Goal: Transaction & Acquisition: Download file/media

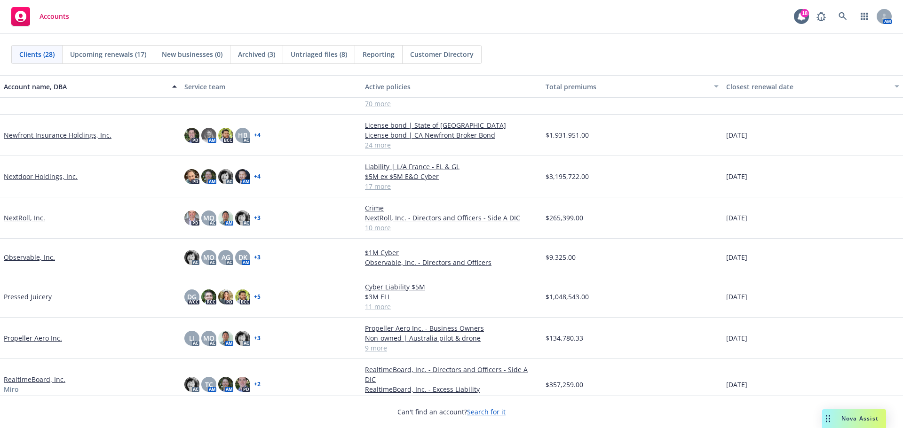
scroll to position [423, 0]
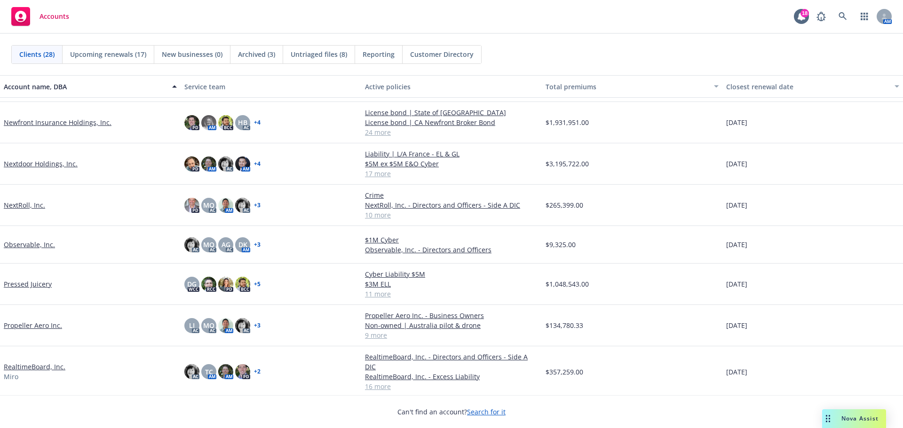
click at [28, 324] on link "Propeller Aero Inc." at bounding box center [33, 326] width 58 height 10
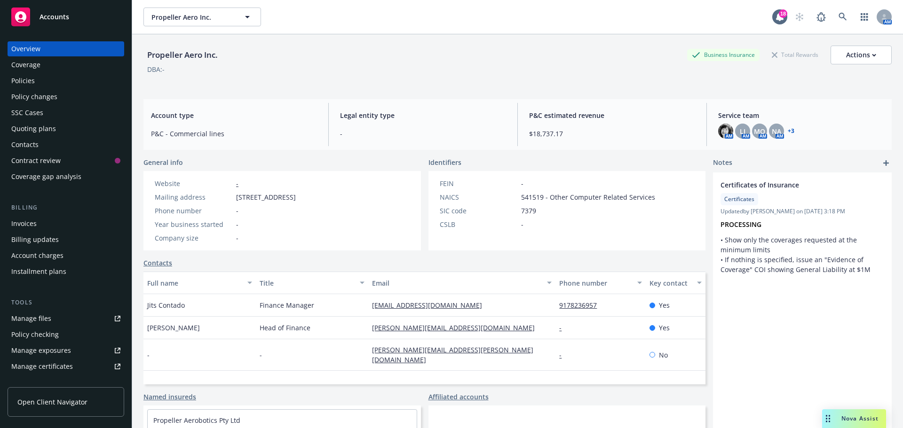
click at [36, 322] on div "Manage files" at bounding box center [31, 318] width 40 height 15
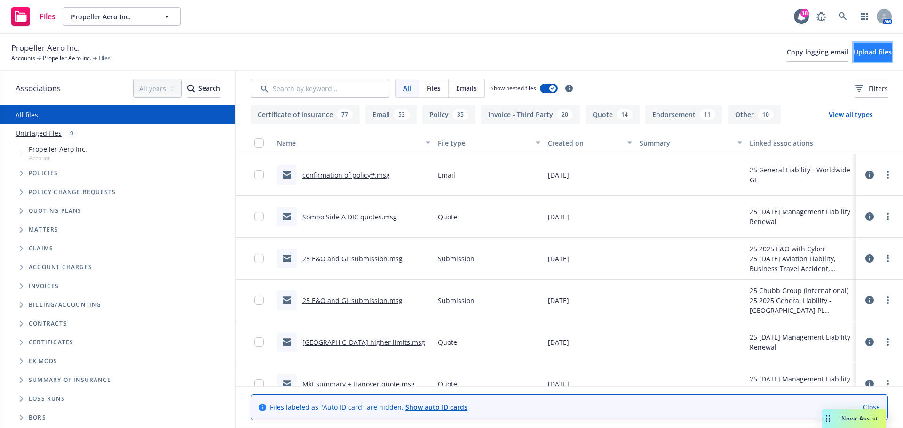
click at [862, 53] on span "Upload files" at bounding box center [872, 51] width 38 height 9
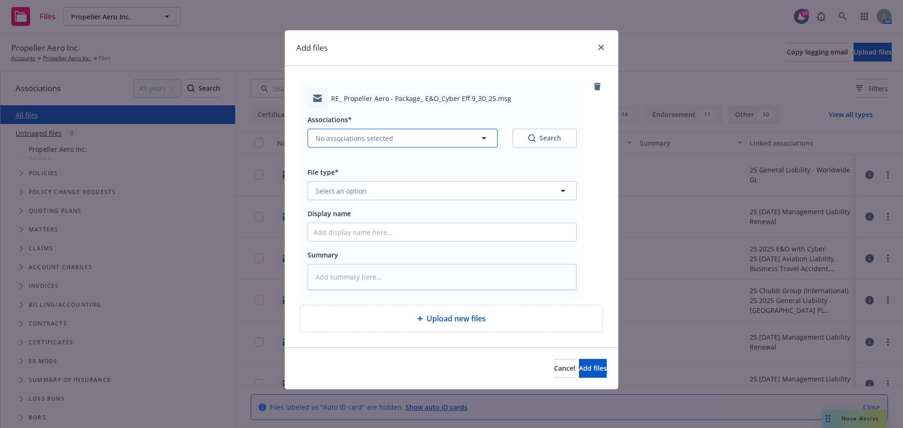
click at [377, 134] on span "No associations selected" at bounding box center [354, 139] width 78 height 10
type textarea "x"
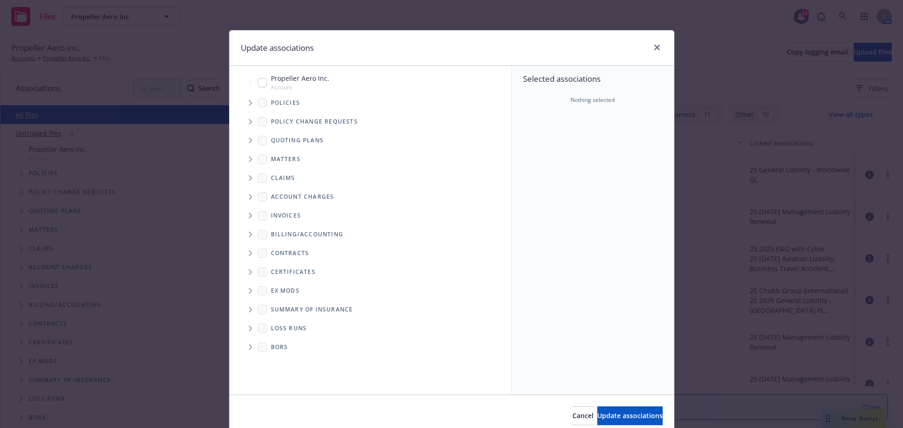
click at [249, 142] on icon "Tree Example" at bounding box center [250, 141] width 3 height 6
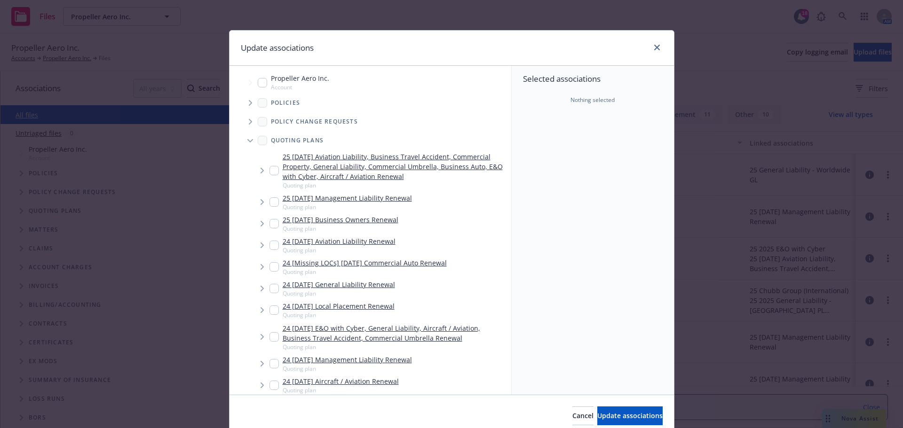
click at [271, 169] on input "Tree Example" at bounding box center [273, 170] width 9 height 9
checkbox input "true"
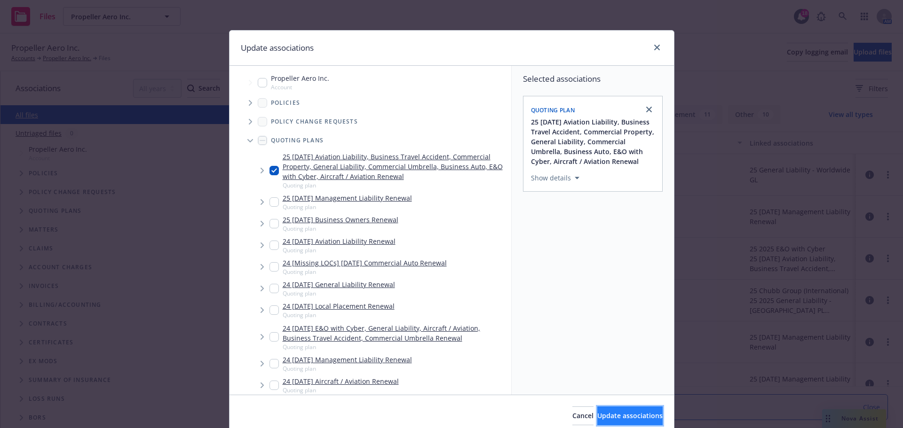
click at [621, 422] on button "Update associations" at bounding box center [629, 416] width 65 height 19
type textarea "x"
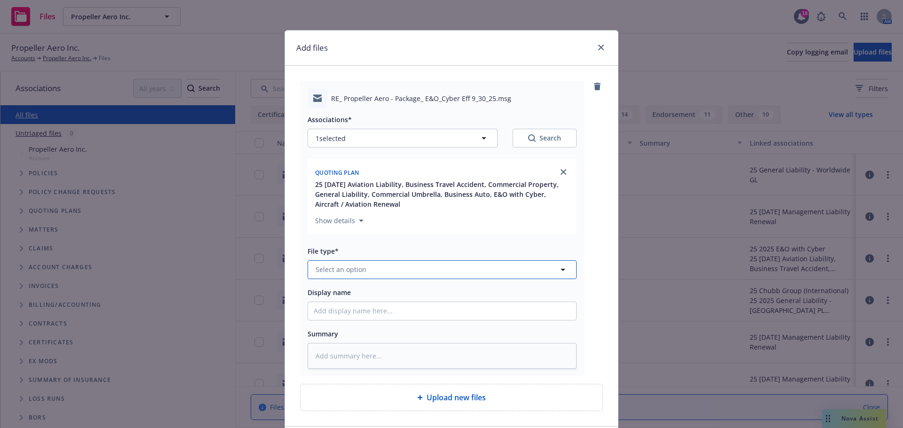
click at [406, 274] on button "Select an option" at bounding box center [441, 269] width 269 height 19
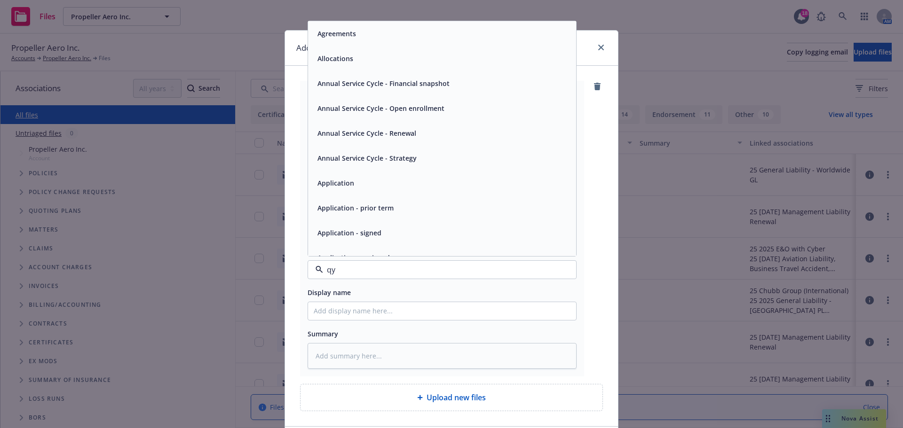
type input "qyu"
type textarea "x"
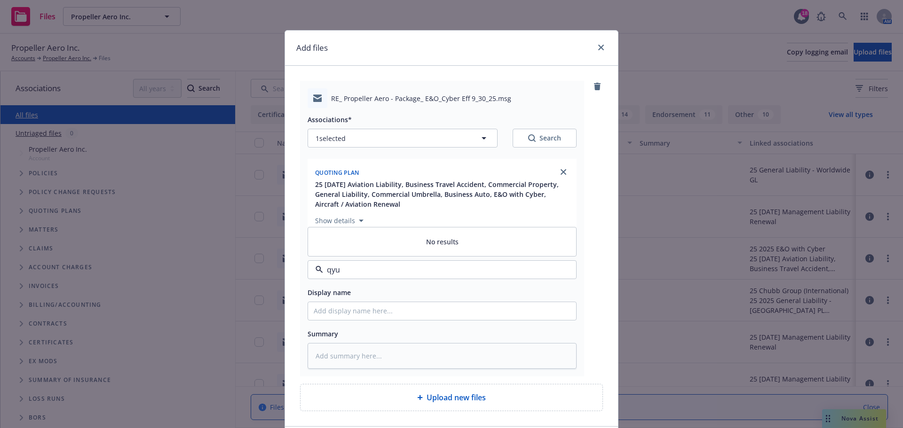
click at [408, 274] on input "qyu" at bounding box center [440, 269] width 234 height 11
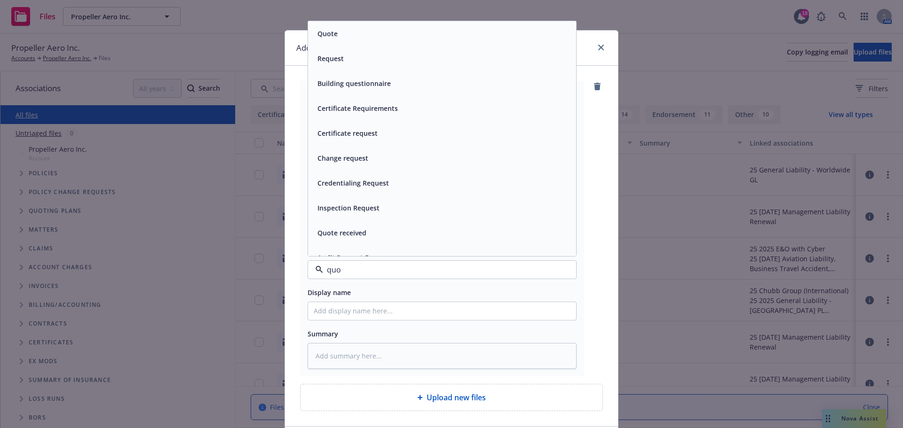
type input "quot"
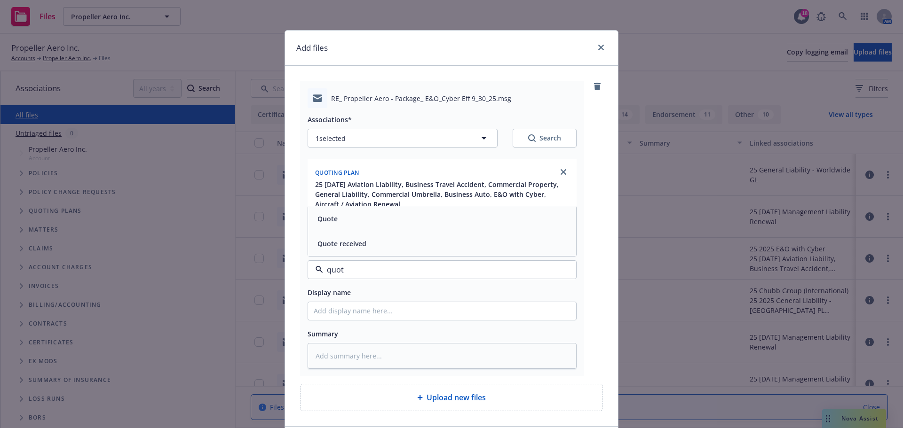
click at [361, 246] on span "Quote received" at bounding box center [341, 244] width 49 height 10
click at [341, 308] on input "Display name" at bounding box center [442, 311] width 268 height 18
type textarea "x"
type input "$"
type textarea "x"
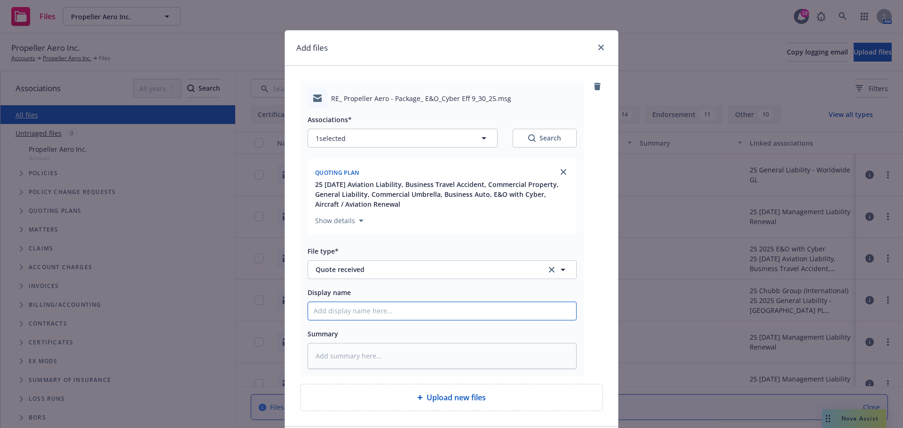
type textarea "x"
type input "1"
type textarea "x"
type input "15"
type textarea "x"
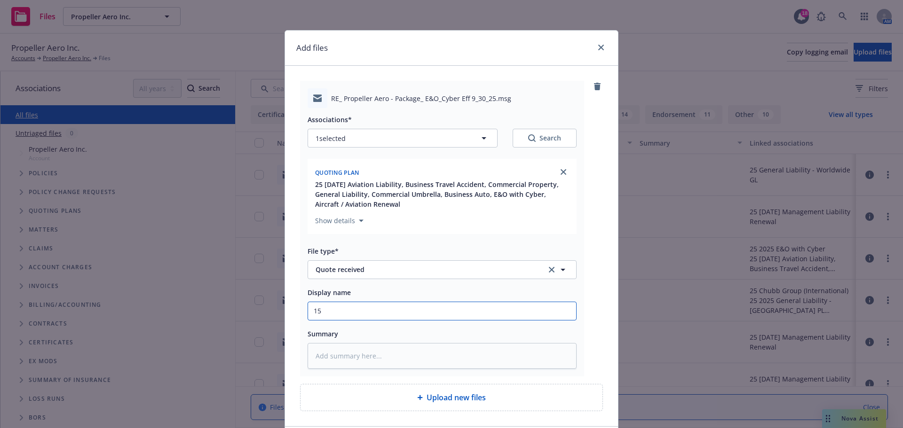
type input "15"
type textarea "x"
type input "15 $"
type textarea "x"
type input "15 $2"
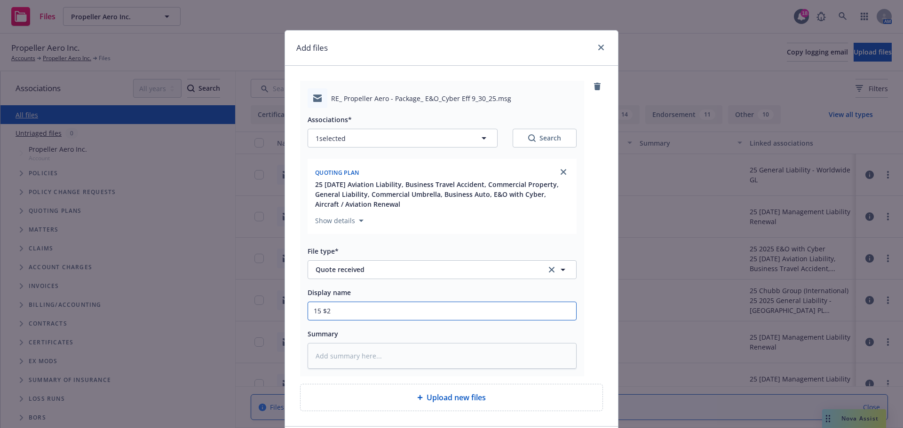
type textarea "x"
type input "15 $2M"
type textarea "x"
type input "15 $2M V"
type textarea "x"
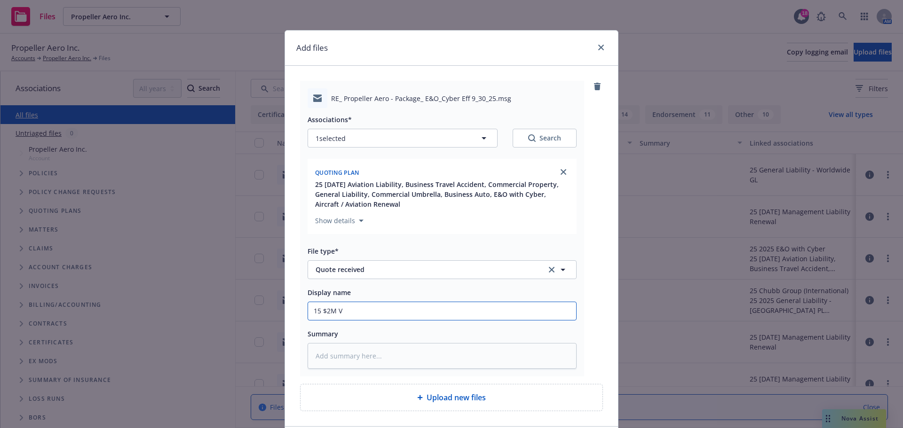
type input "15 $2M VC"
type textarea "x"
type input "15 $2M VCy"
type textarea "x"
type input "15 $2M VC"
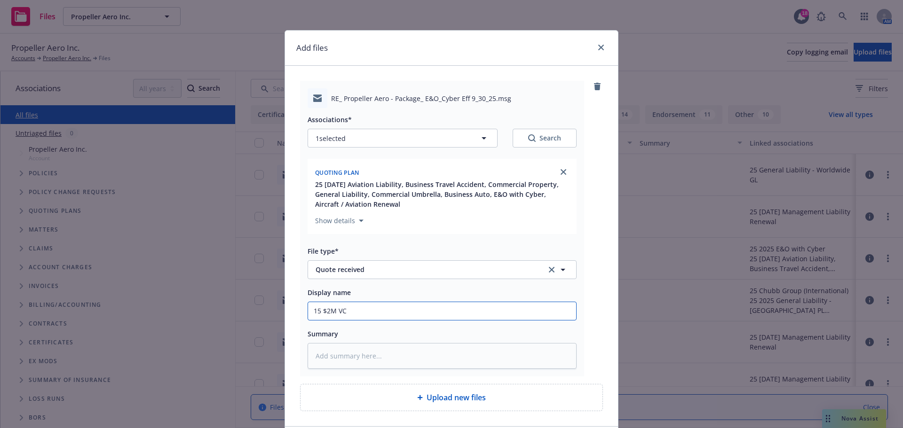
type textarea "x"
type input "15 $2M V"
type textarea "x"
type input "15 $2M"
type textarea "x"
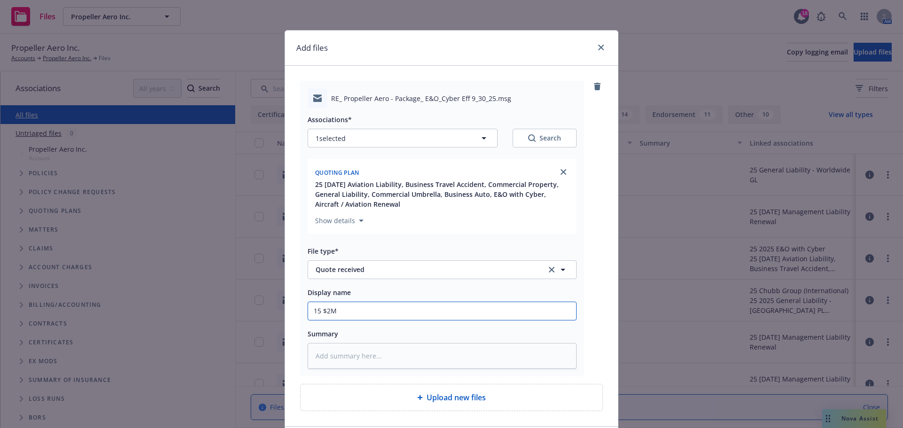
type input "15 $2M C"
type textarea "x"
type input "15 $2M Cy"
type textarea "x"
type input "15 $2M Cyb"
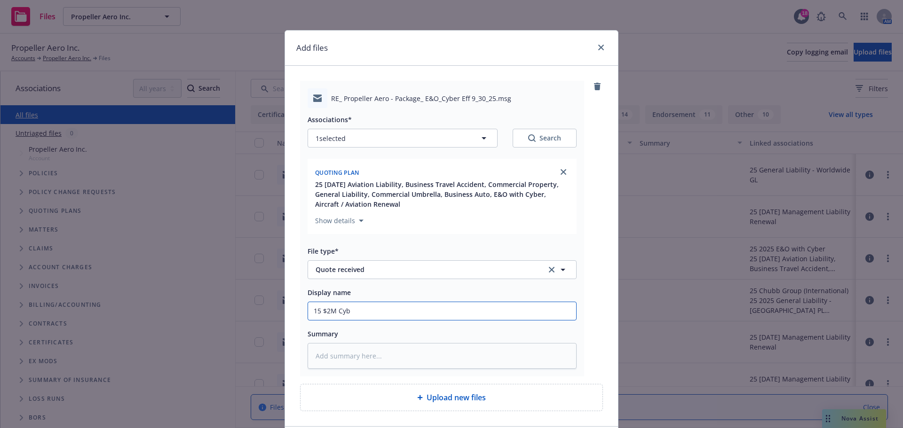
type textarea "x"
type input "15 $2M Cybe"
type textarea "x"
type input "15 $2M Cyber"
type textarea "x"
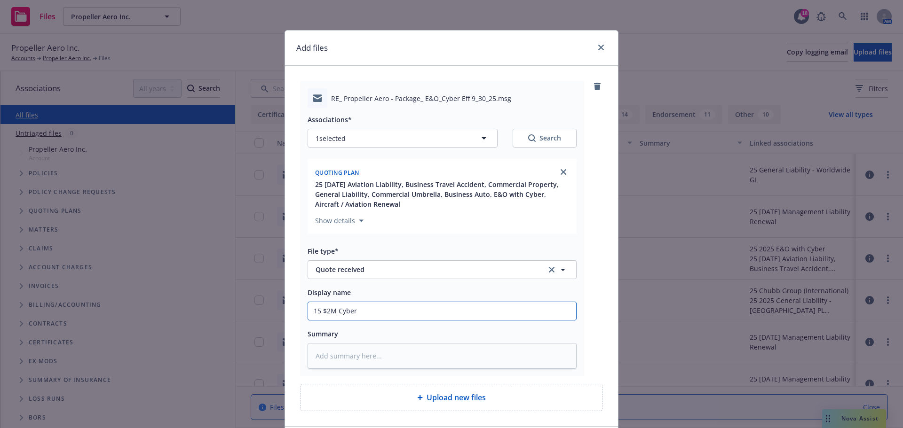
type input "15 $2M Cyber"
type textarea "x"
type input "15 $2M Cyber q"
type textarea "x"
type input "15 $2M Cyber qu"
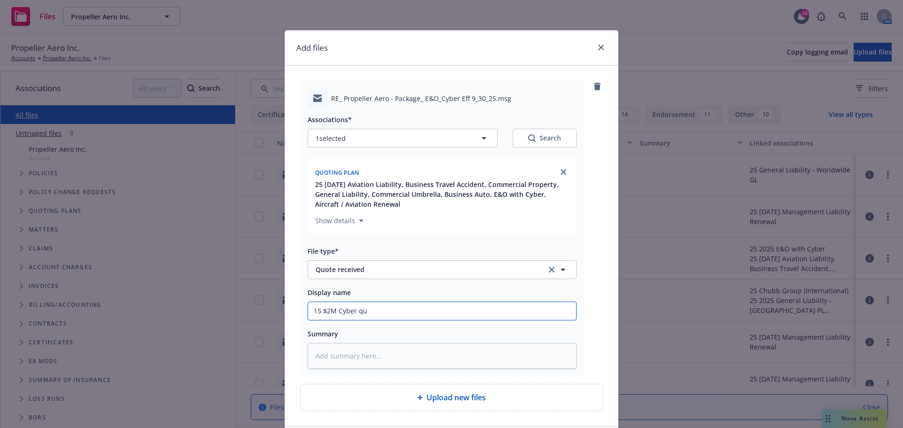
type textarea "x"
type input "15 $2M Cyber quo"
type textarea "x"
type input "15 $2M Cyber quot"
type textarea "x"
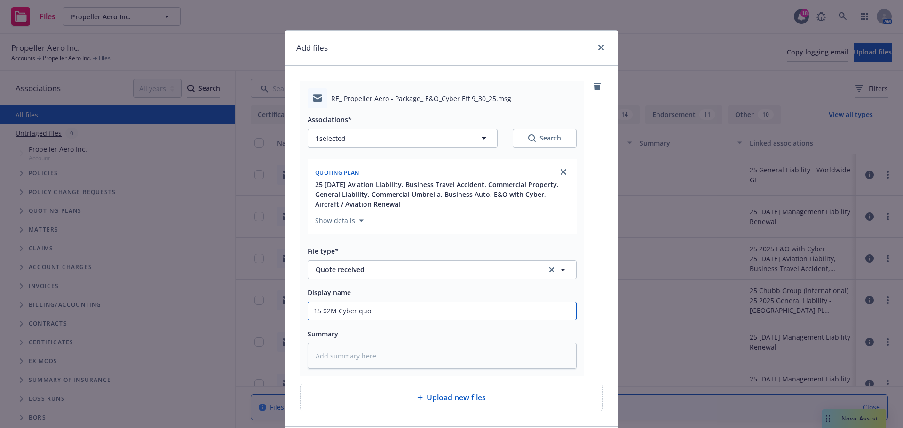
type input "15 $2M Cyber quote"
type textarea "x"
type input "15 $2M Cyber quote"
type textarea "x"
type input "15 $2M Cyber quote a"
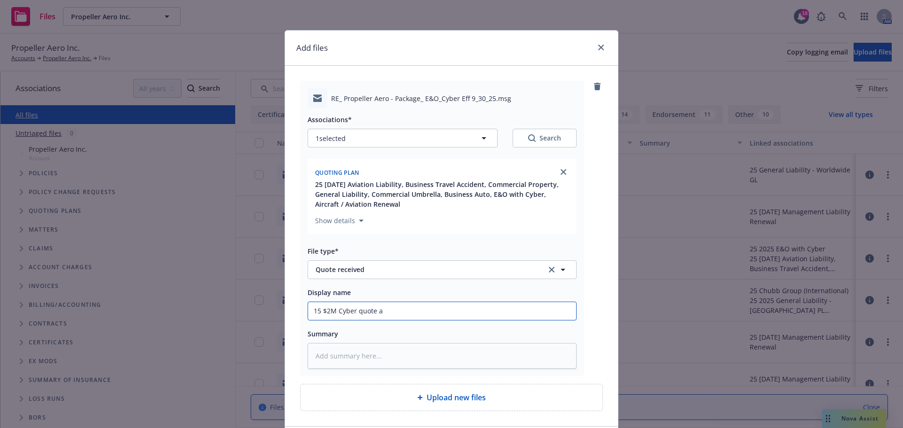
type textarea "x"
type input "15 $2M Cyber quote an"
type textarea "x"
type input "15 $2M Cyber quote and"
type textarea "x"
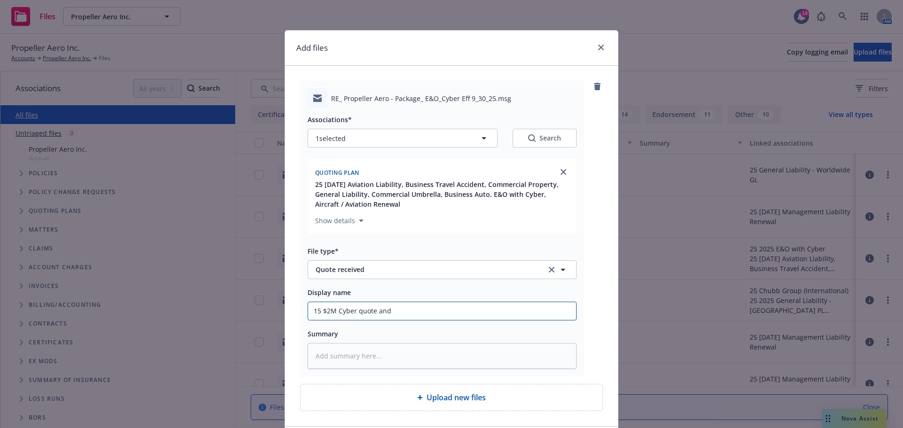
type input "15 $2M Cyber quote and"
type textarea "x"
type input "15 $2M Cyber quote and G"
type textarea "x"
type input "15 $2M Cyber quote and GL"
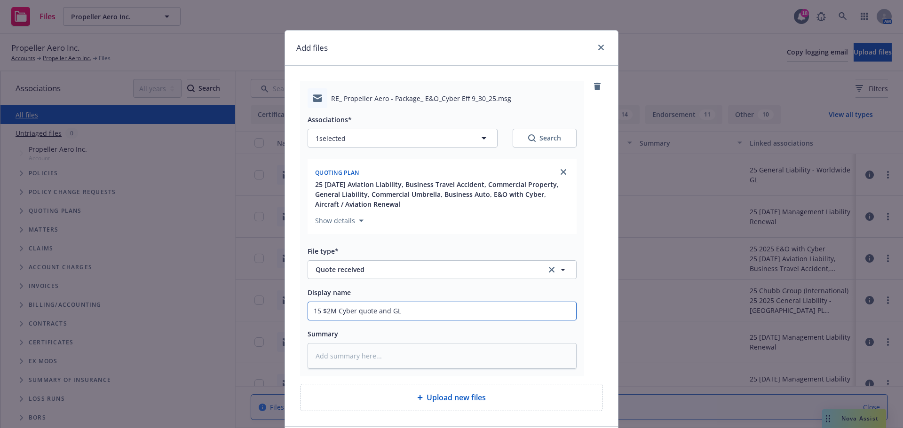
type textarea "x"
type input "15 $2M Cyber quote and GL/"
type textarea "x"
type input "15 $2M Cyber quote and GL/A"
type textarea "x"
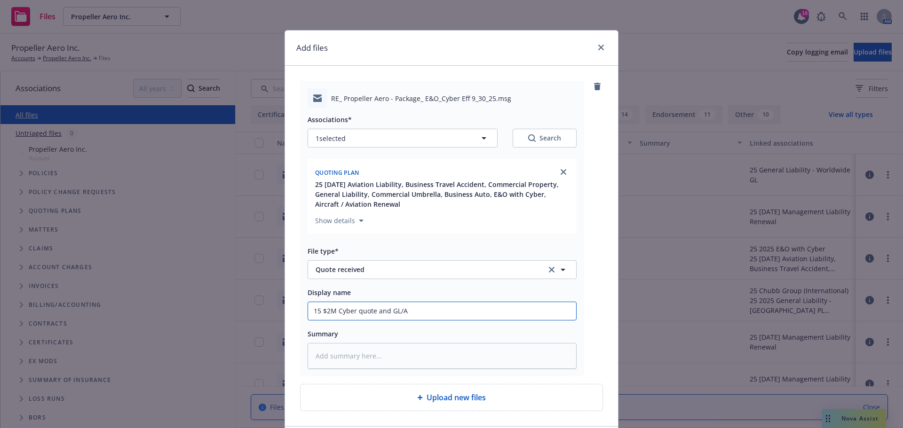
type input "15 $2M Cyber quote and GL/AL"
type textarea "x"
type input "15 $2M Cyber quote and GL/AL/"
type textarea "x"
type input "15 $2M Cyber quote and GL/AL/U"
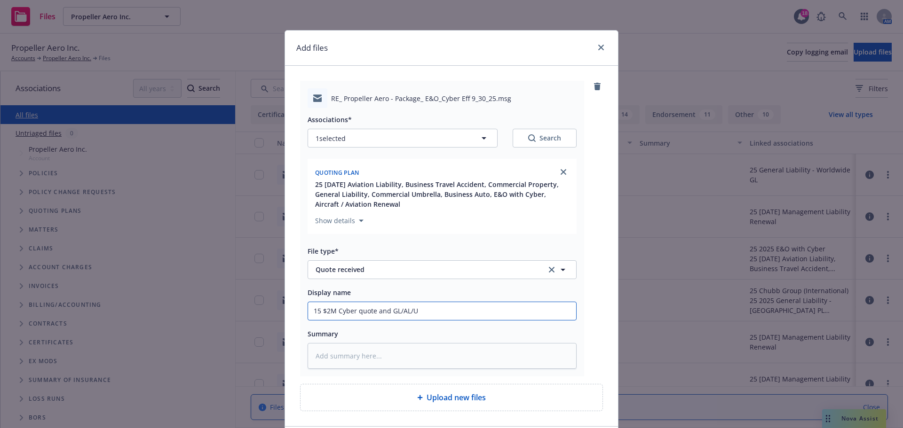
type textarea "x"
type input "15 $2M Cyber quote and GL/AL/UM"
type textarea "x"
type input "15 $2M Cyber quote and GL/AL/UMb"
type textarea "x"
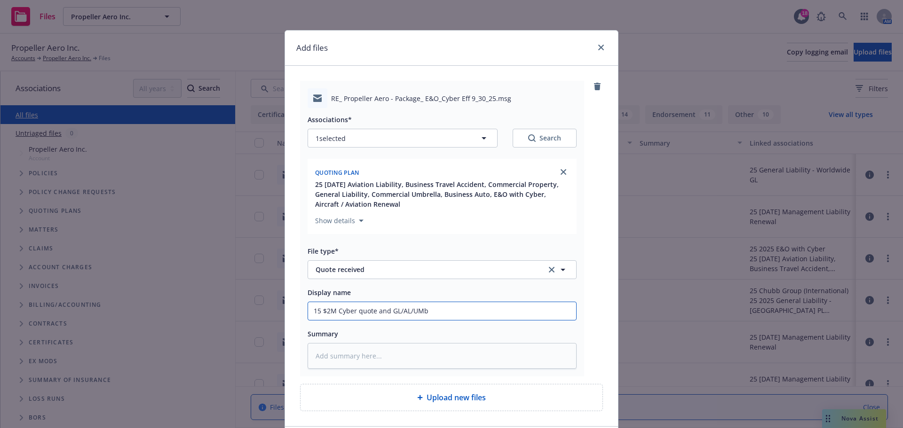
type input "15 $2M Cyber quote and GL/AL/UMb"
type textarea "x"
type input "15 $2M Cyber quote and GL/AL/UMb q"
type textarea "x"
type input "15 $2M Cyber quote and GL/AL/UMb qu"
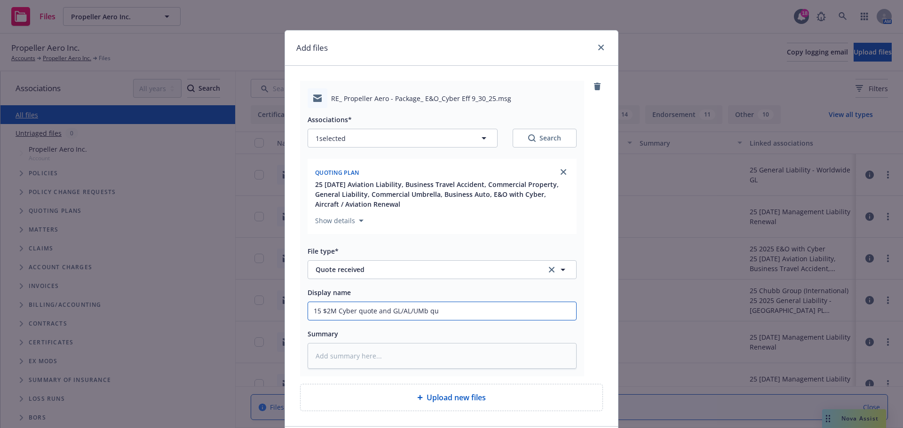
type textarea "x"
type input "15 $2M Cyber quote and GL/AL/UMb quo"
type textarea "x"
type input "15 $2M Cyber quote and GL/AL/UMb quot"
type textarea "x"
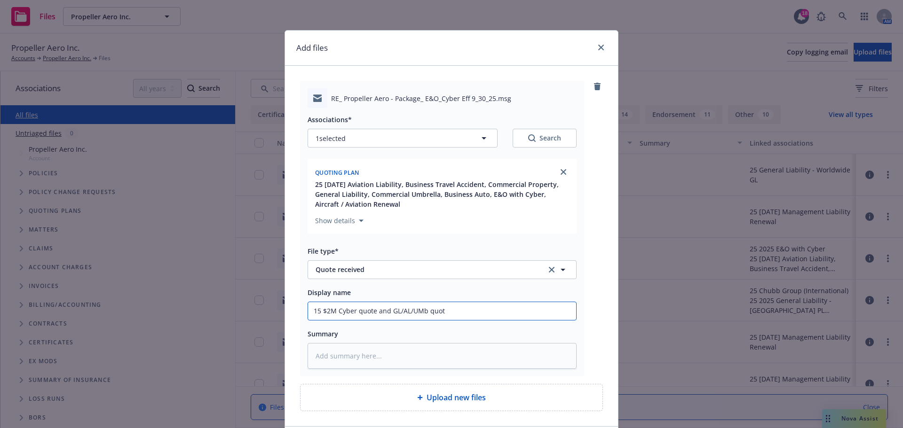
type input "15 $2M Cyber quote and GL/AL/UMb quote"
type textarea "x"
type input "15 $2M Cyber quote and GL/AL/UMb quotes"
click at [449, 312] on input "15 $2M Cyber quote and GL/AL/UMb quotes" at bounding box center [442, 311] width 268 height 18
drag, startPoint x: 373, startPoint y: 310, endPoint x: 355, endPoint y: 311, distance: 17.4
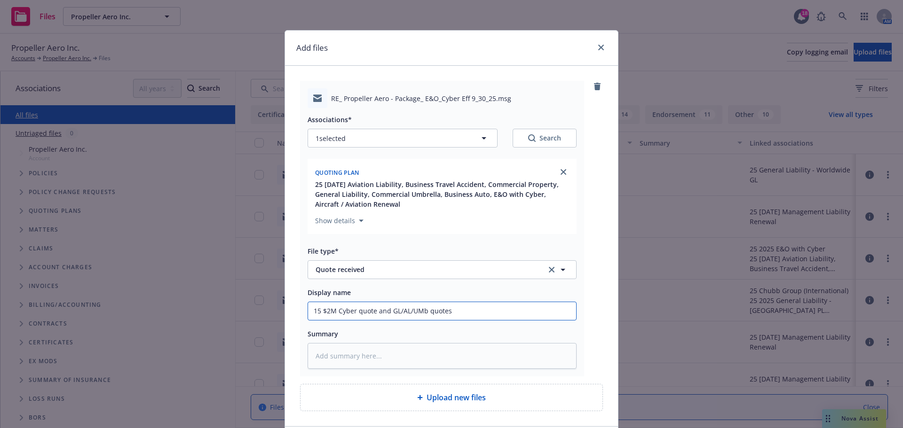
click at [355, 311] on input "15 $2M Cyber quote and GL/AL/UMb quotes" at bounding box center [442, 311] width 268 height 18
type textarea "x"
type input "15 $2M Cyber and GL/AL/UMb quotes"
click at [401, 310] on input "15 $2M Cyber and GL/AL/UMb quotes" at bounding box center [442, 311] width 268 height 18
click at [404, 309] on input "15 $2M Cyber and GL/AL/UMb quotes" at bounding box center [442, 311] width 268 height 18
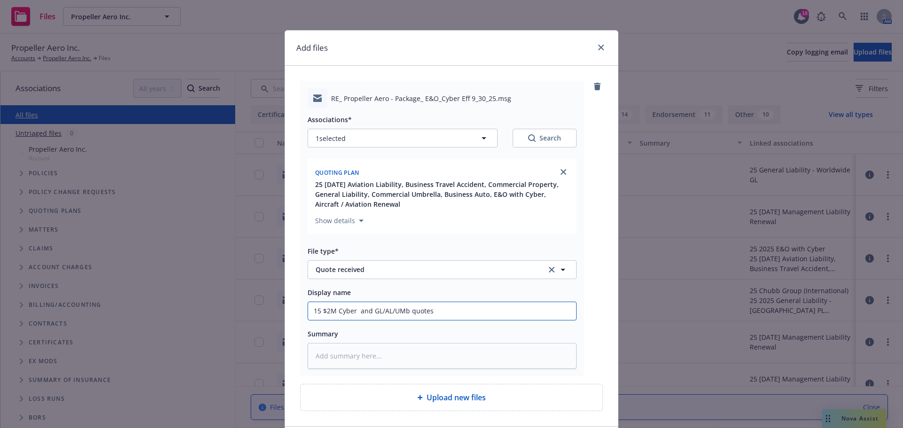
type textarea "x"
type input "15 $2M Cyber and GL/AL/UM quotes"
type textarea "x"
type input "15 $2M Cyber and GL/AL/U quotes"
type textarea "x"
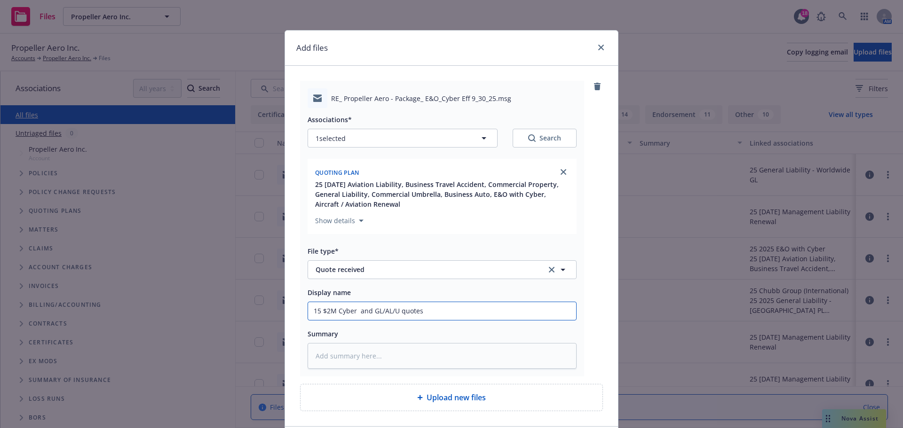
type input "15 $2M Cyber and GL/AL/Um quotes"
type textarea "x"
type input "15 $2M Cyber and GL/AL/Umb quotes"
type textarea "x"
type input "15 $2M Cyber and GL/AL/Umbr quotes"
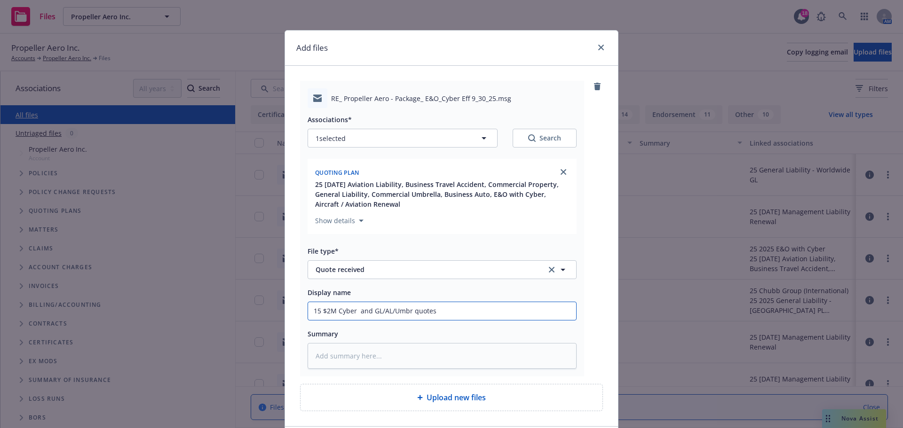
type textarea "x"
type input "15 $2M Cyber and GL/AL/Umbre quotes"
type textarea "x"
type input "15 $2M Cyber and GL/AL/Umbrel quotes"
type textarea "x"
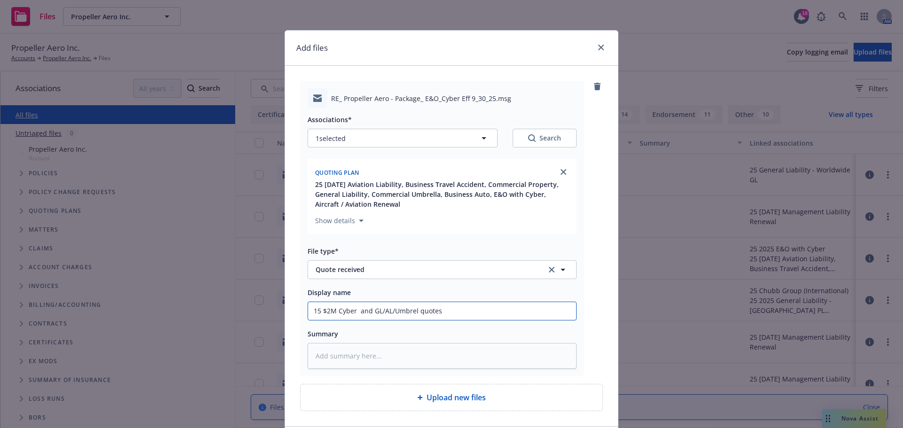
type input "15 $2M Cyber and GL/AL/Umbrell quotes"
type textarea "x"
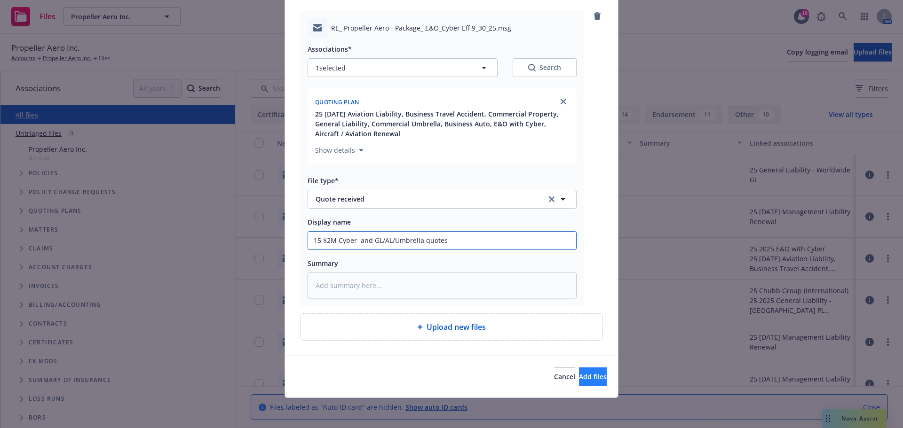
type input "15 $2M Cyber and GL/AL/Umbrella quotes"
click at [582, 378] on span "Add files" at bounding box center [593, 376] width 28 height 9
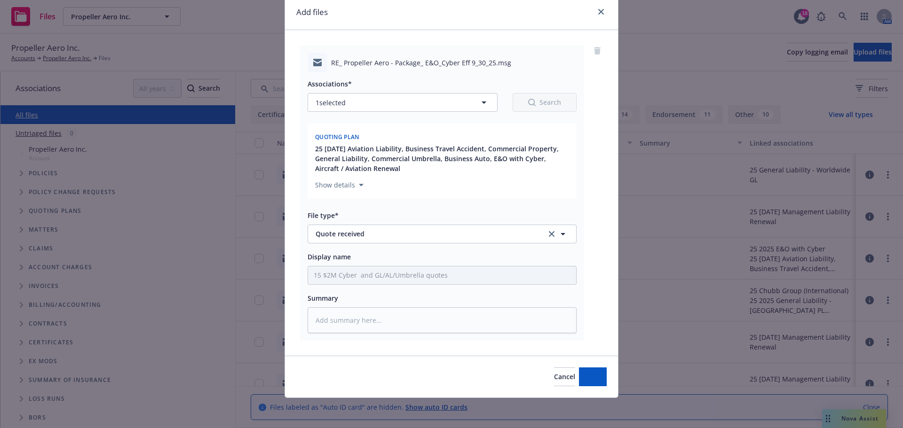
scroll to position [36, 0]
type textarea "x"
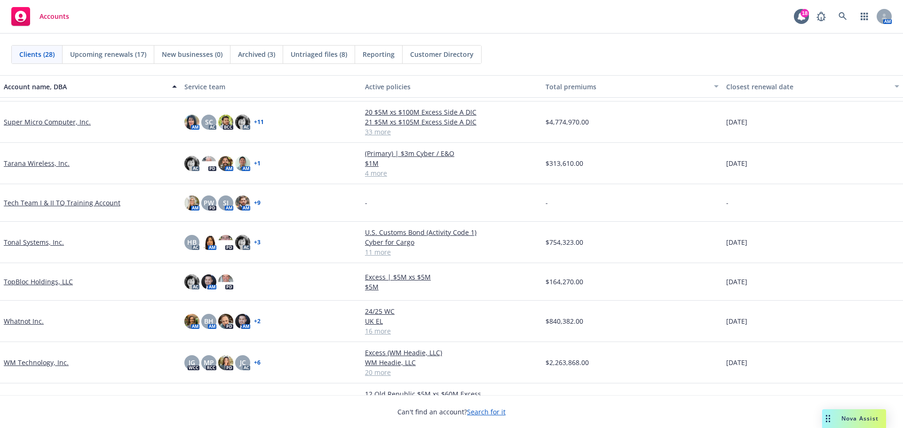
scroll to position [756, 0]
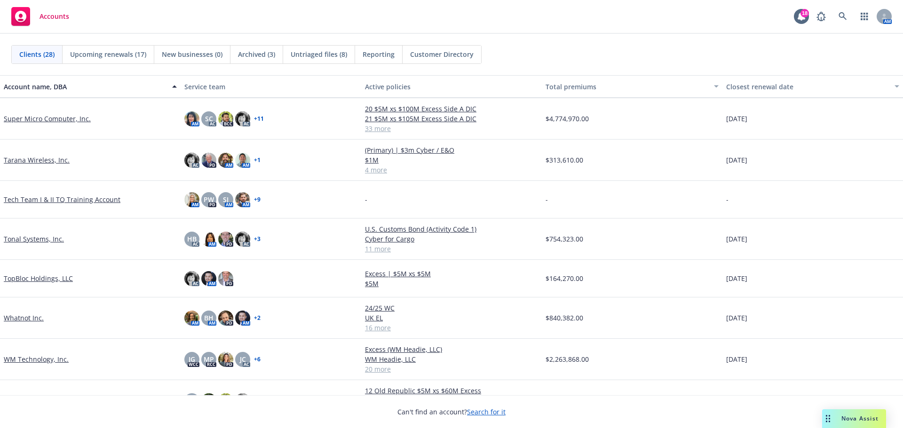
click at [45, 364] on div "WM Technology, Inc." at bounding box center [90, 359] width 181 height 41
click at [42, 362] on link "WM Technology, Inc." at bounding box center [36, 359] width 65 height 10
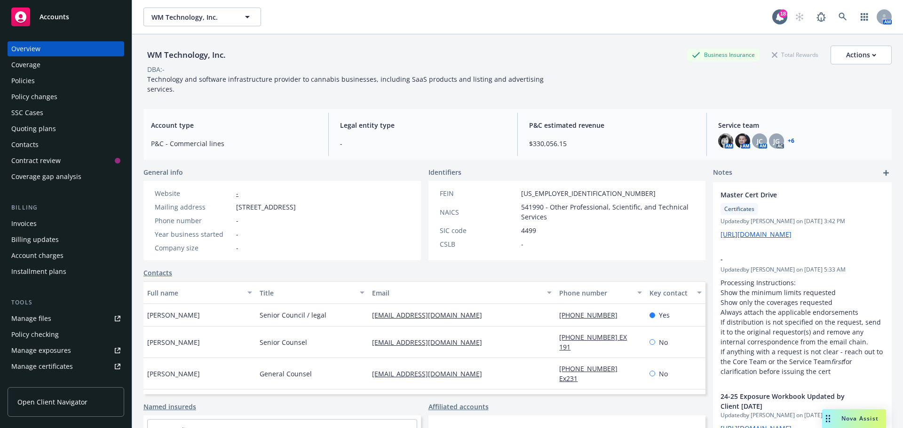
click at [23, 79] on div "Policies" at bounding box center [23, 80] width 24 height 15
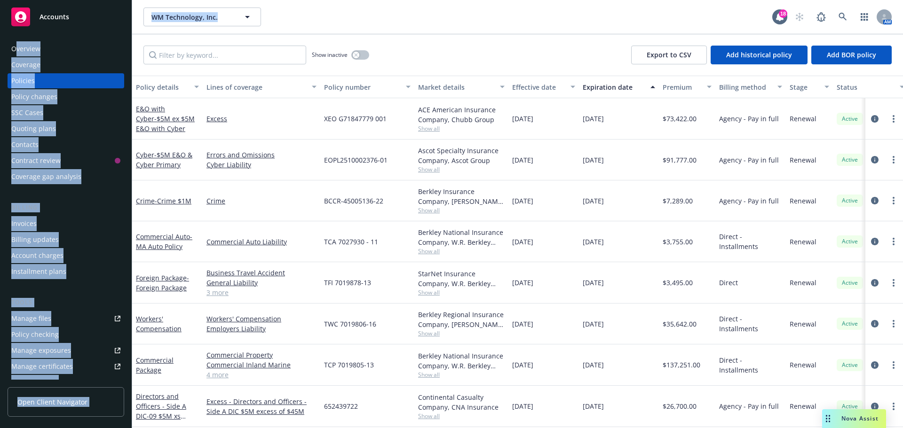
drag, startPoint x: 551, startPoint y: 30, endPoint x: 15, endPoint y: 54, distance: 537.0
click at [15, 54] on div "Accounts Overview Coverage Policies Policy changes SSC Cases Quoting plans Cont…" at bounding box center [451, 214] width 903 height 428
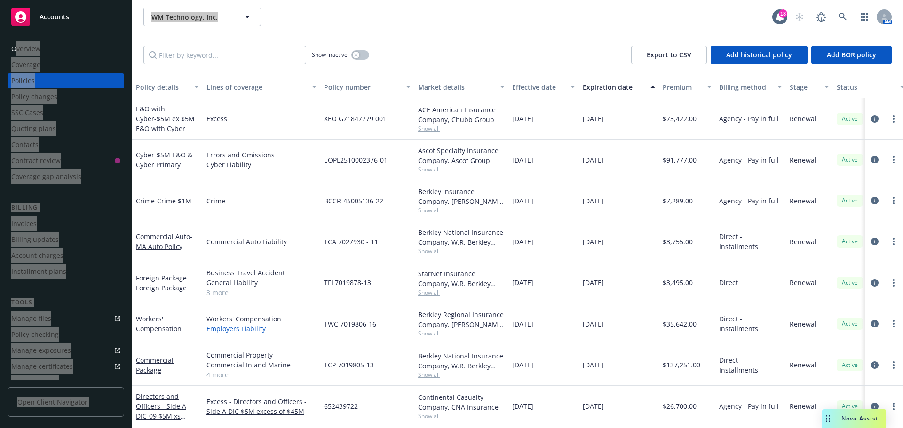
scroll to position [141, 0]
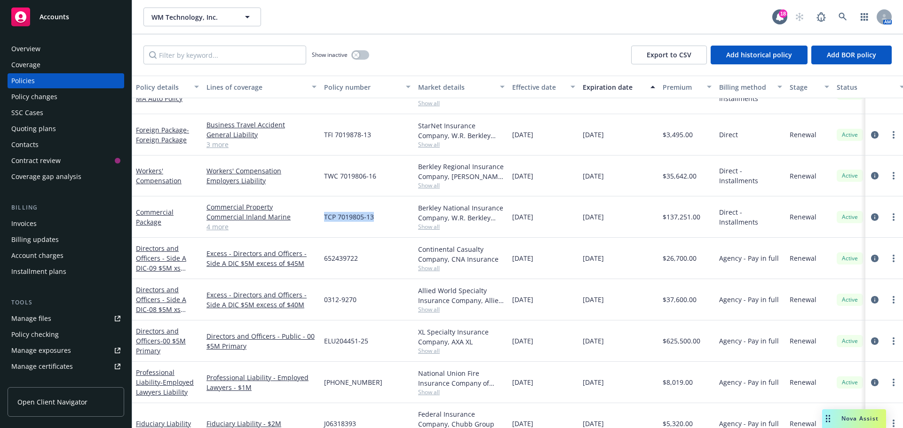
drag, startPoint x: 379, startPoint y: 219, endPoint x: 322, endPoint y: 219, distance: 57.4
click at [322, 219] on div "TCP 7019805-13" at bounding box center [367, 217] width 94 height 41
copy span "TCP 7019805-13"
drag, startPoint x: 152, startPoint y: 219, endPoint x: 159, endPoint y: 220, distance: 7.1
click at [152, 219] on link "Commercial Package" at bounding box center [155, 217] width 38 height 19
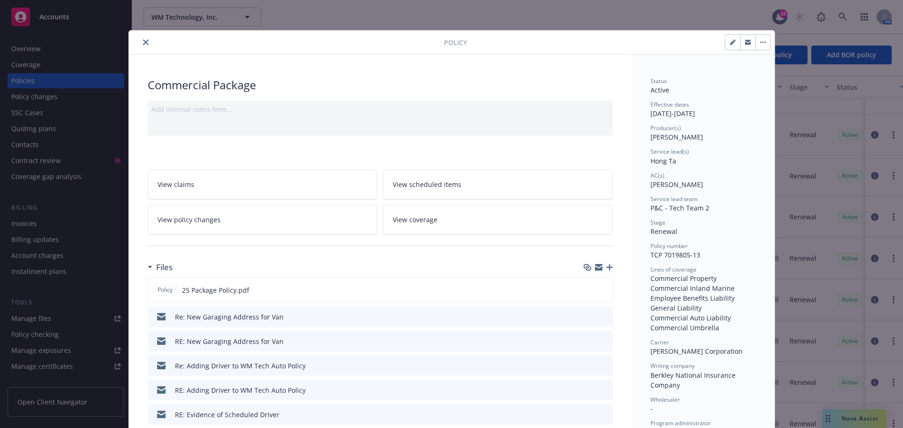
click at [595, 269] on icon "button" at bounding box center [599, 269] width 8 height 4
click at [606, 267] on icon "button" at bounding box center [609, 267] width 7 height 7
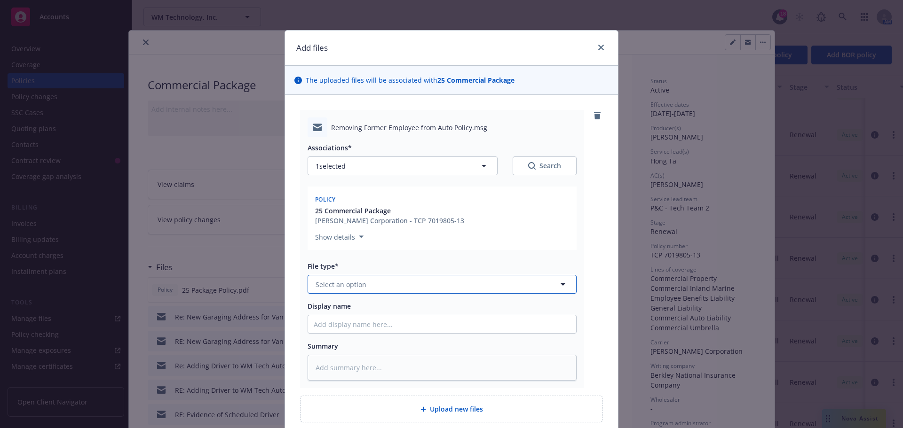
click at [339, 285] on span "Select an option" at bounding box center [340, 285] width 51 height 10
type input "email"
click at [332, 307] on div "Email" at bounding box center [325, 311] width 23 height 14
drag, startPoint x: 307, startPoint y: 326, endPoint x: 316, endPoint y: 327, distance: 9.9
click at [308, 326] on input "Display name" at bounding box center [442, 324] width 268 height 18
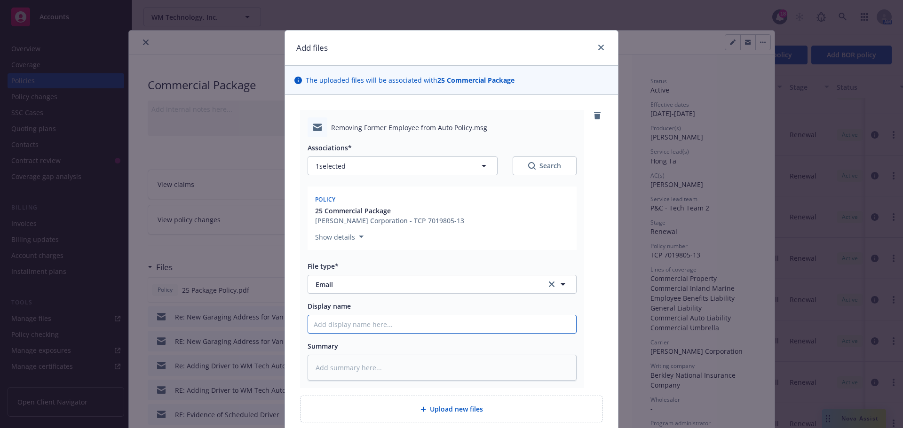
paste input "Removing Former Employee from Auto Policy"
type textarea "x"
drag, startPoint x: 397, startPoint y: 324, endPoint x: 342, endPoint y: 327, distance: 54.6
click at [342, 327] on input "Removing Former Employee from Auto Policy" at bounding box center [442, 324] width 268 height 18
type input "Removing R from Auto Policy"
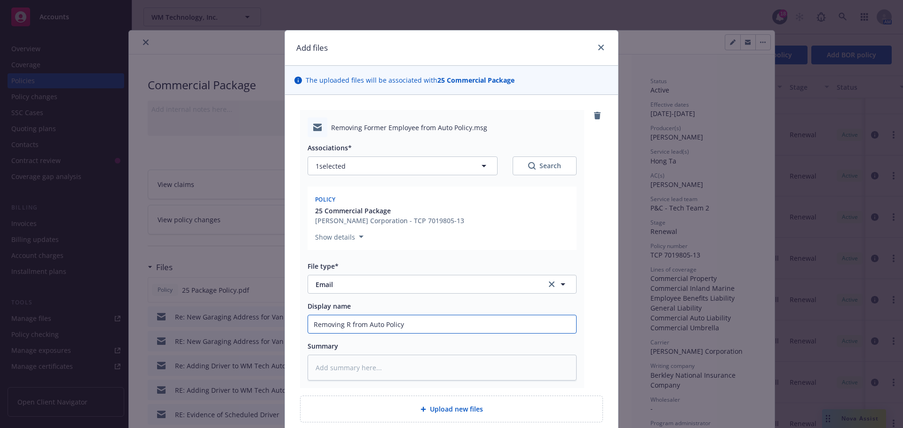
type textarea "x"
type input "Removing RE from Auto Policy"
type textarea "x"
type input "Removing R from Auto Policy"
type textarea "x"
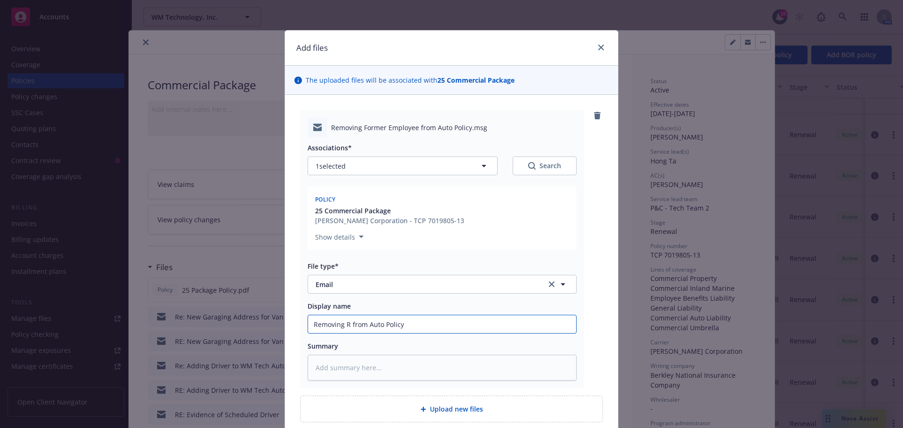
type input "Removing from Auto Policy"
type textarea "x"
type input "Removing E from Auto Policy"
type textarea "x"
type input "Removing Er from Auto Policy"
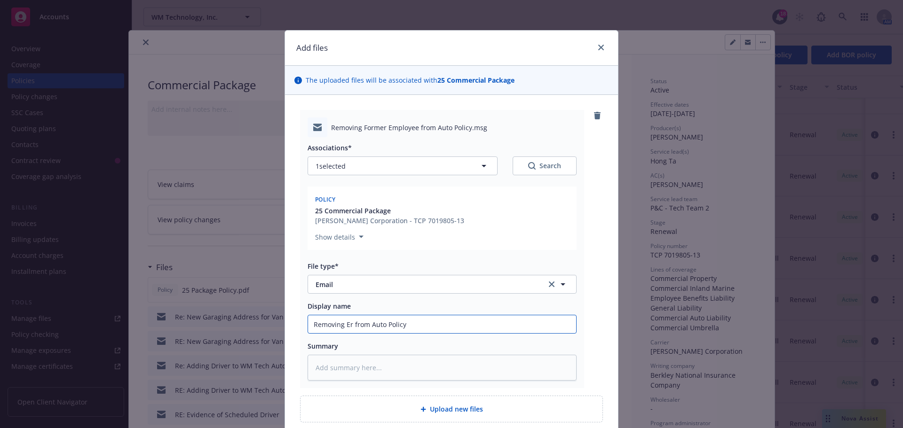
type textarea "x"
type input "Removing Eri from Auto Policy"
type textarea "x"
type input "Removing Eric from Auto Policy"
type textarea "x"
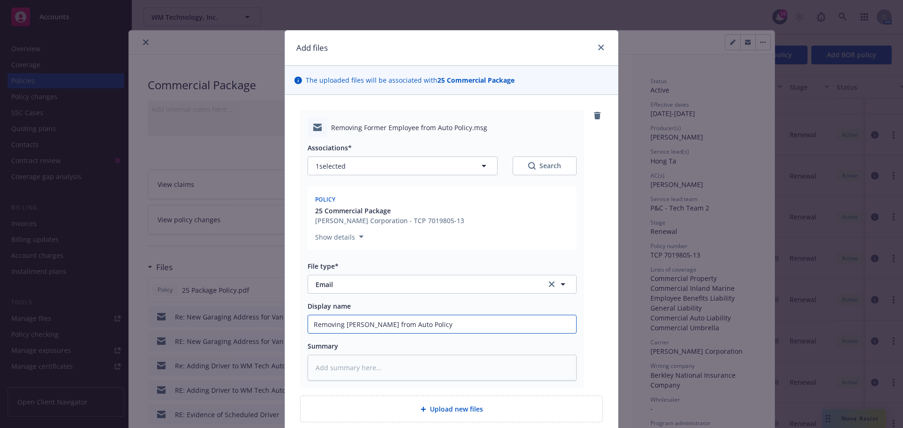
type input "Removing Erica from Auto Policy"
type textarea "x"
type input "Removing Erica from Auto Policy"
type textarea "x"
type input "Removing Erica D from Auto Policy"
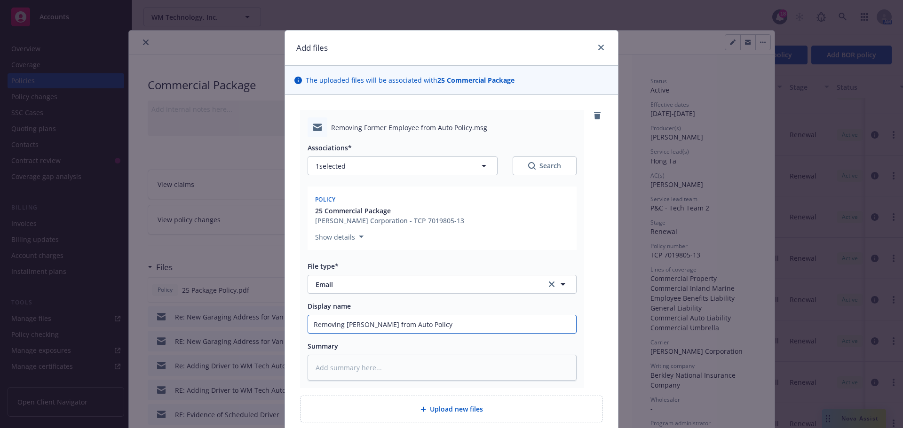
type textarea "x"
type input "Removing Erica Di from Auto Policy"
type textarea "x"
type input "Removing Erica Die from Auto Policy"
type textarea "x"
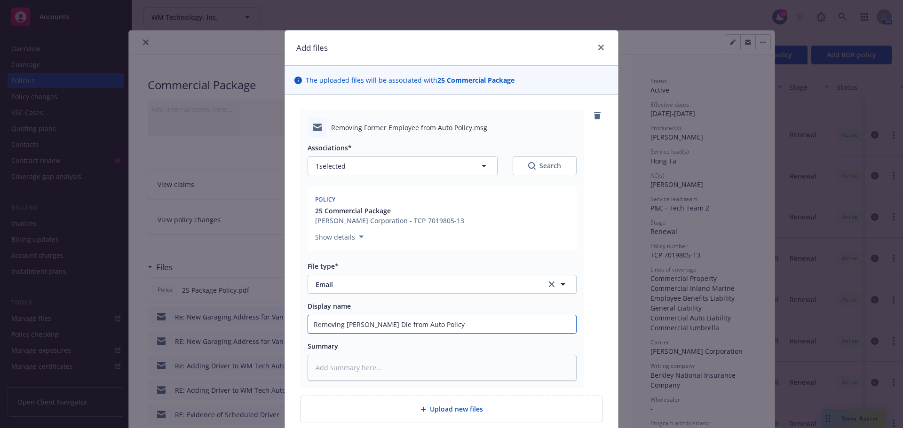
type input "Removing Erica Dien from Auto Policy"
type textarea "x"
type input "Removing Erica Diene from Auto Policy"
type textarea "x"
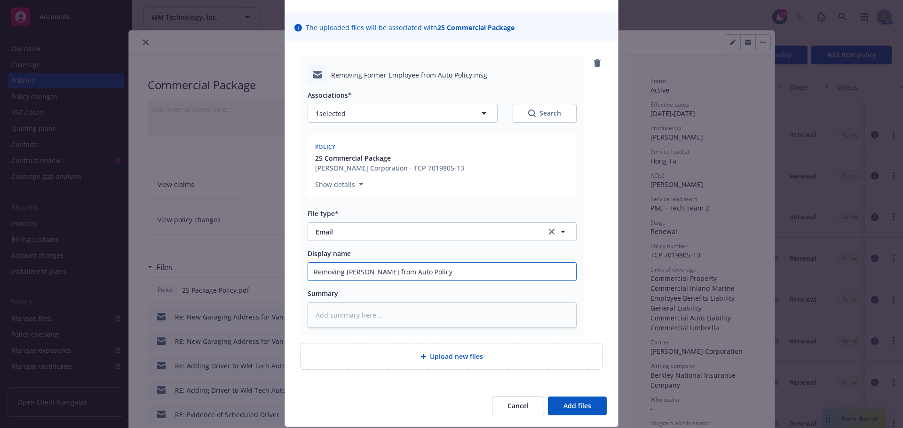
scroll to position [82, 0]
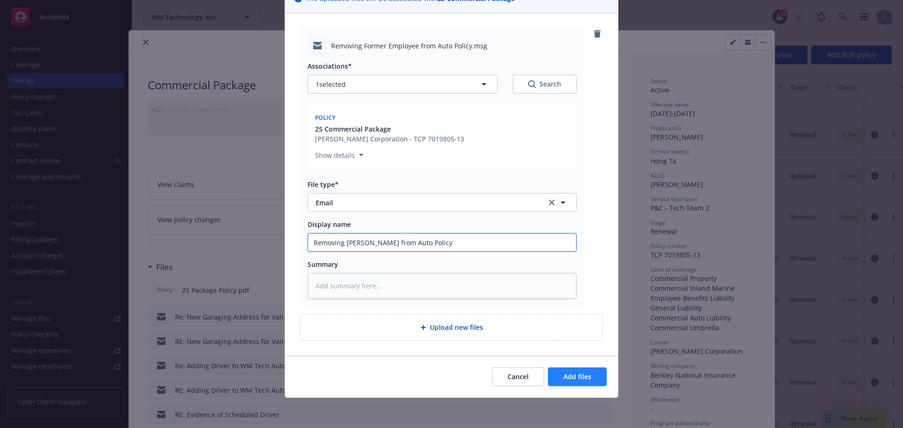
type input "Removing Erica Diener from Auto Policy"
click at [585, 384] on button "Add files" at bounding box center [577, 377] width 59 height 19
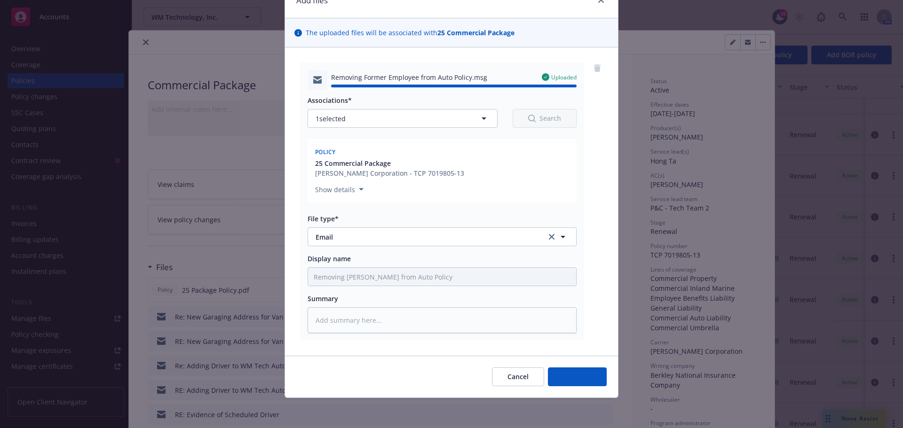
type textarea "x"
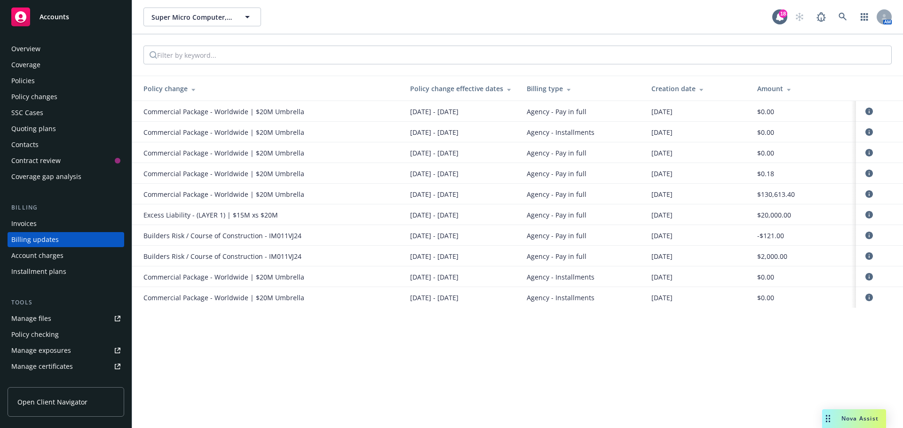
scroll to position [11, 0]
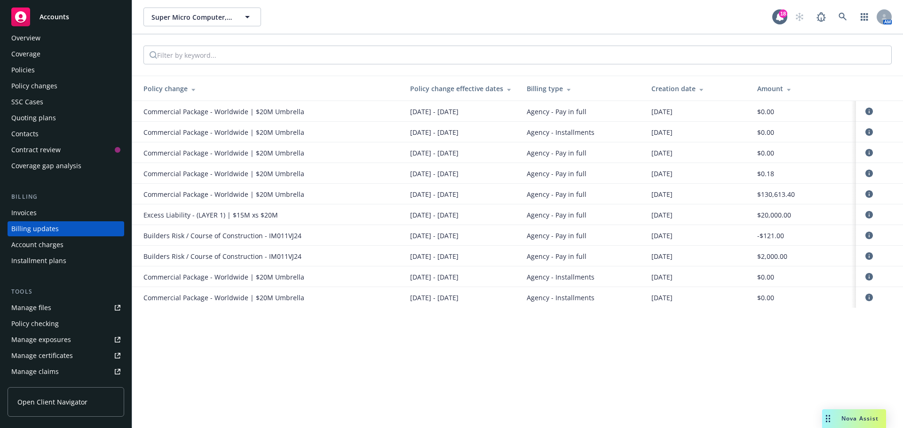
click at [43, 308] on div "Manage files" at bounding box center [31, 307] width 40 height 15
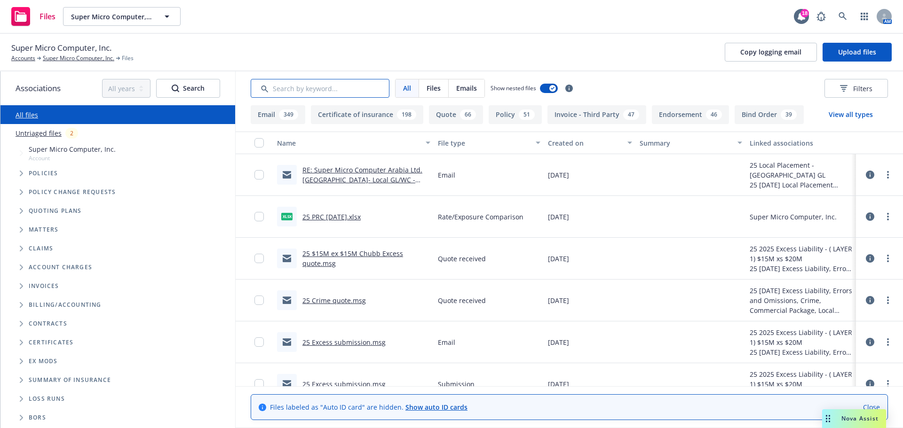
click at [309, 89] on input "Search by keyword..." at bounding box center [320, 88] width 139 height 19
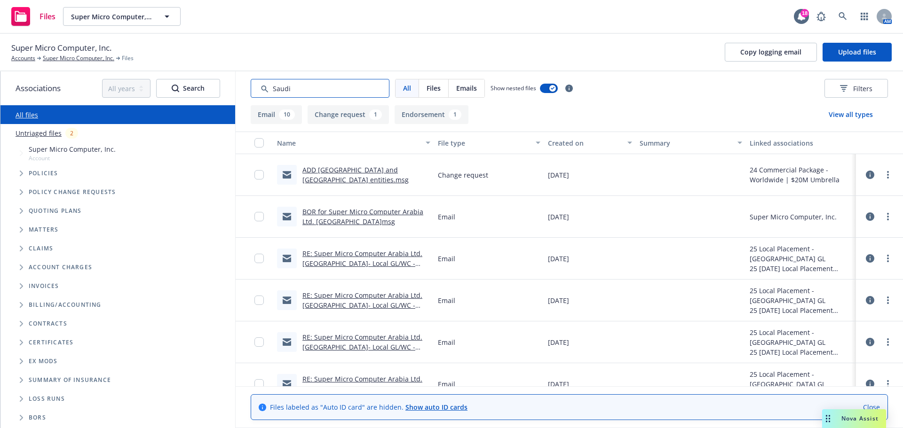
type input "Saudi"
click at [351, 216] on link "BOR for Super Micro Computer Arabia Ltd. Saudi Arabia.msg" at bounding box center [362, 216] width 121 height 19
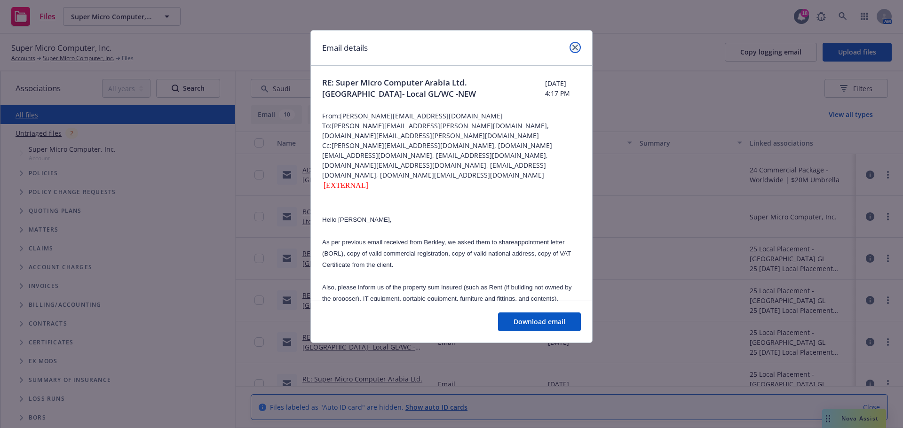
click at [577, 47] on icon "close" at bounding box center [575, 48] width 6 height 6
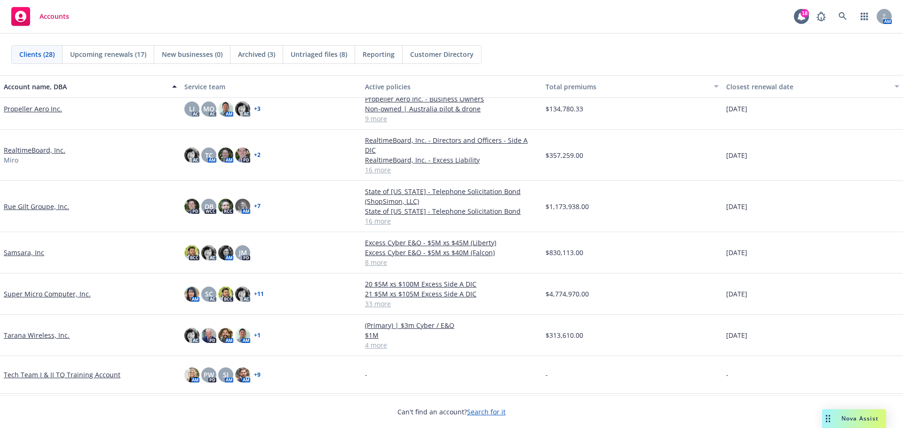
scroll to position [705, 0]
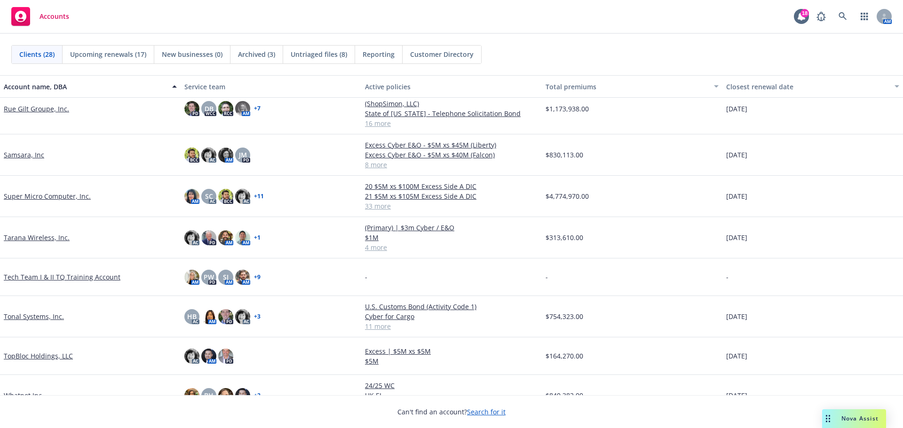
click at [37, 312] on link "Tonal Systems, Inc." at bounding box center [34, 317] width 60 height 10
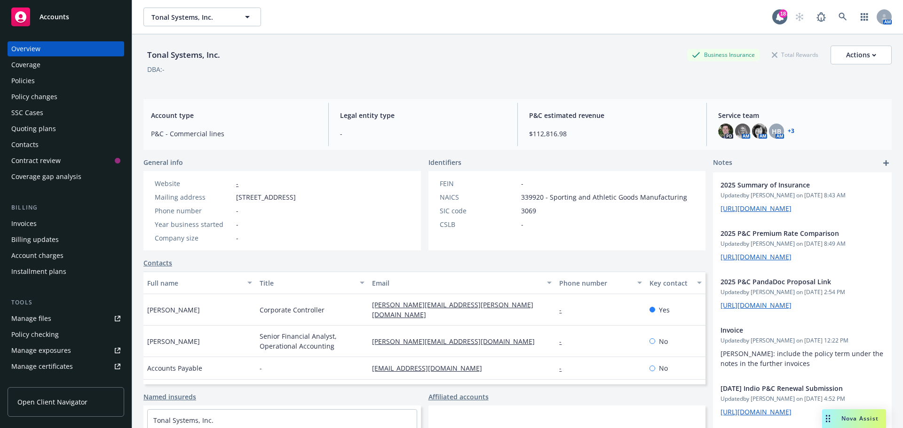
click at [50, 83] on div "Policies" at bounding box center [65, 80] width 109 height 15
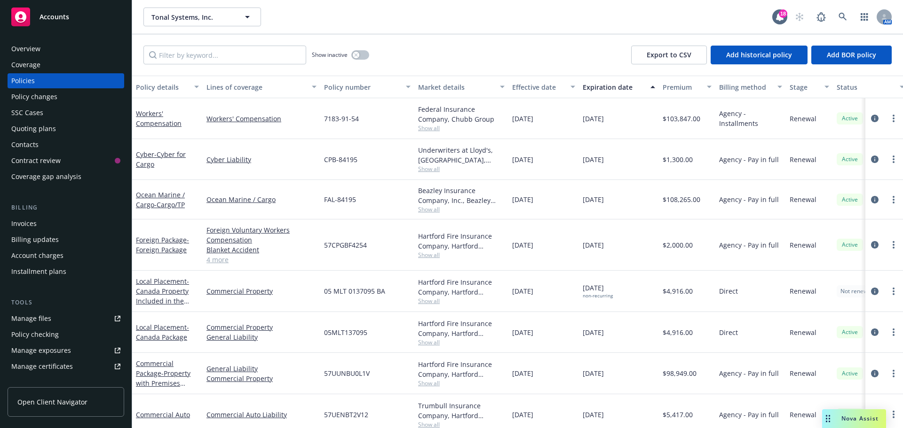
click at [149, 118] on div "Workers' Compensation" at bounding box center [167, 119] width 63 height 20
click at [158, 116] on link "Workers' Compensation" at bounding box center [159, 118] width 46 height 19
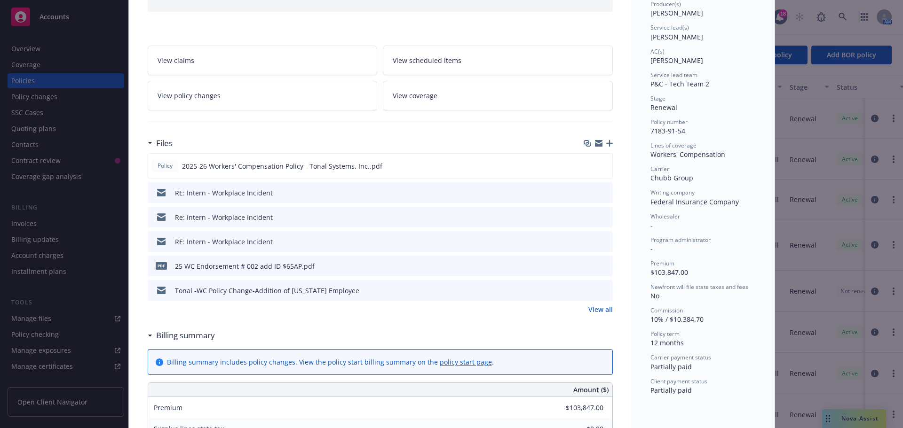
scroll to position [141, 0]
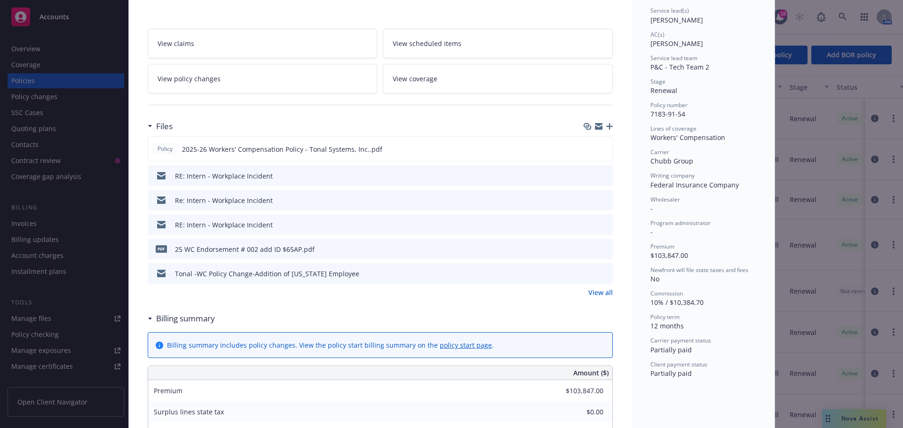
click at [585, 273] on icon "download file" at bounding box center [588, 272] width 6 height 6
click at [597, 294] on link "View all" at bounding box center [600, 293] width 24 height 10
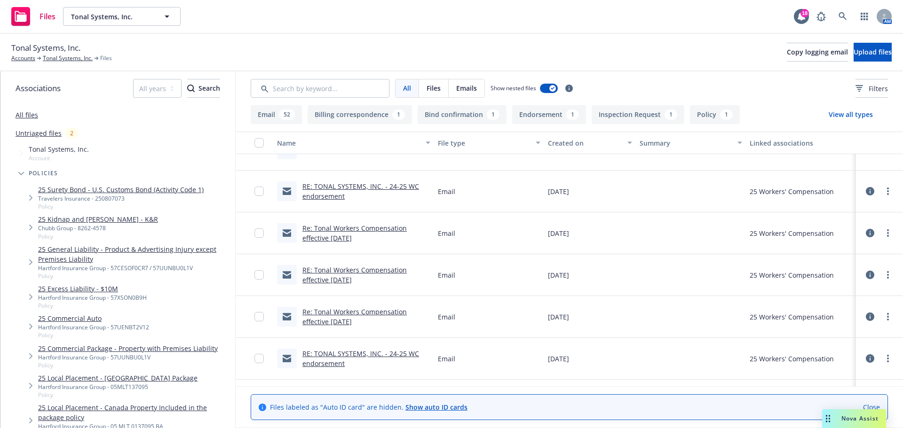
scroll to position [705, 0]
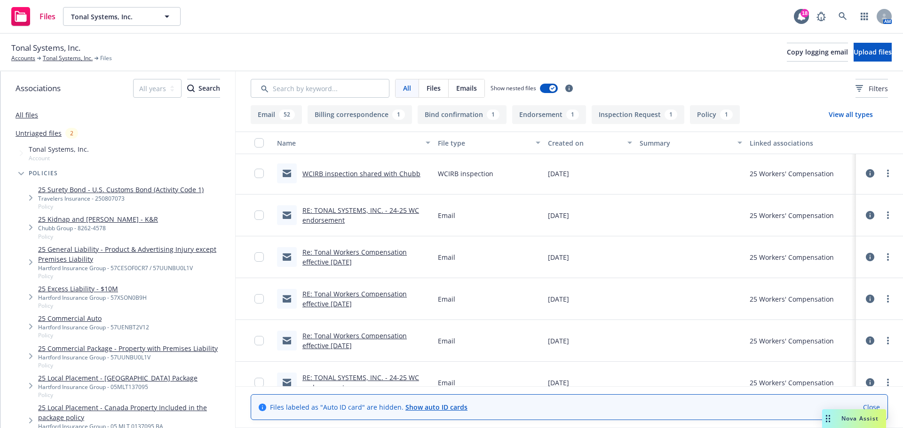
click at [332, 218] on link "RE: TONAL SYSTEMS, INC. - 24-25 WC endorsement" at bounding box center [360, 215] width 117 height 19
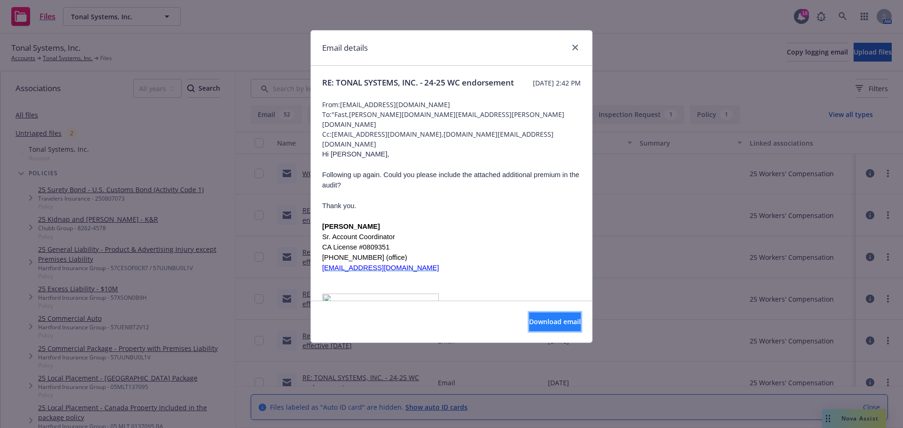
click at [550, 321] on span "Download email" at bounding box center [555, 321] width 52 height 9
click at [582, 47] on div "Email details" at bounding box center [451, 48] width 281 height 35
click at [579, 47] on link "close" at bounding box center [574, 47] width 11 height 11
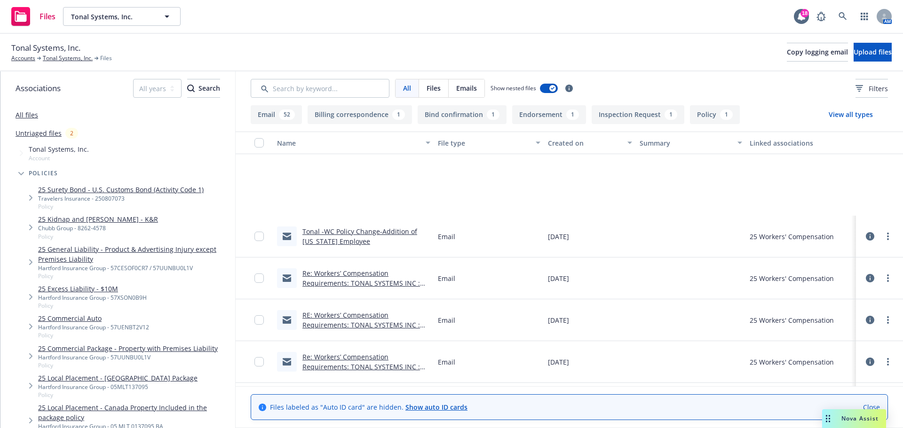
scroll to position [94, 0]
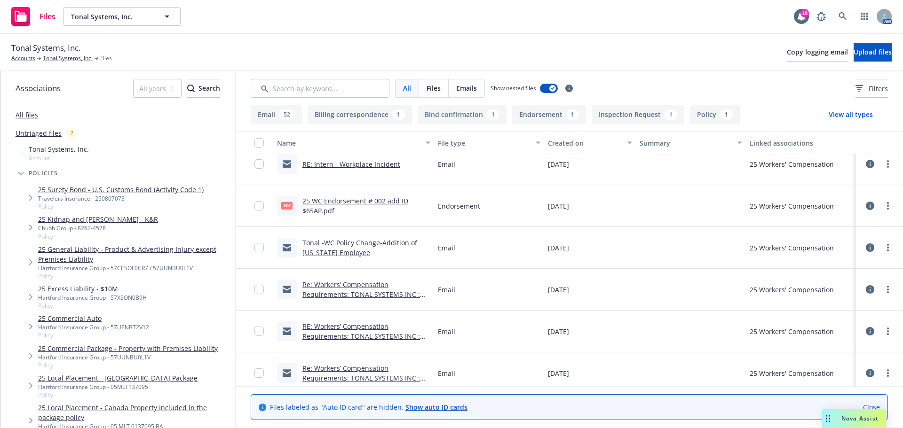
click at [384, 241] on link "Tonal -WC Policy Change-Addition of Idaho Employee" at bounding box center [359, 247] width 115 height 19
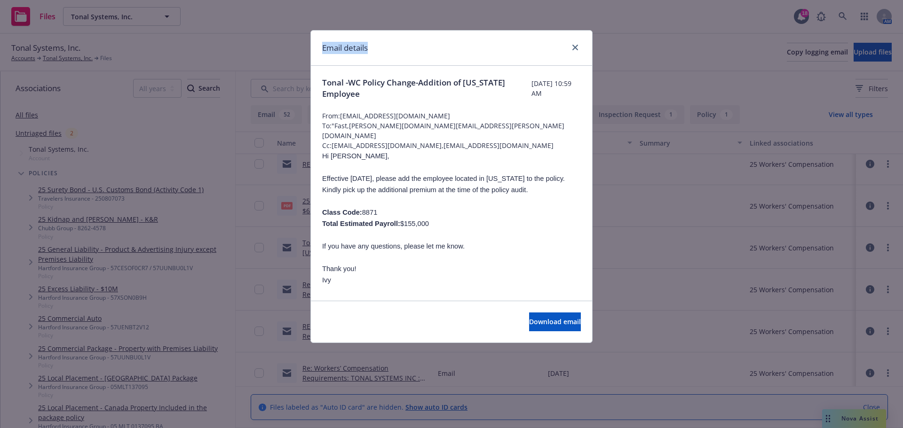
drag, startPoint x: 411, startPoint y: 47, endPoint x: 211, endPoint y: 58, distance: 200.1
click at [211, 58] on div "Email details Tonal -WC Policy Change-Addition of Idaho Employee Wednesday, Jun…" at bounding box center [451, 214] width 903 height 428
click at [541, 322] on span "Download email" at bounding box center [555, 321] width 52 height 9
click at [576, 46] on icon "close" at bounding box center [575, 48] width 6 height 6
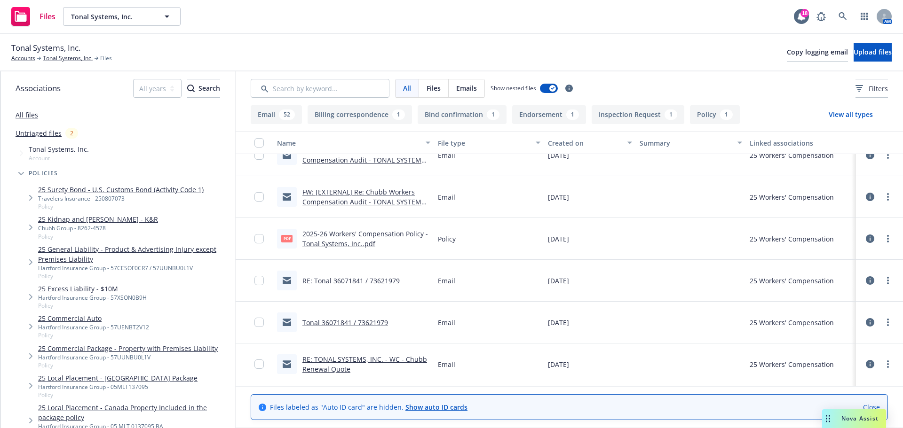
scroll to position [1881, 0]
click at [345, 240] on div "2025-26 Workers' Compensation Policy - Tonal Systems, Inc..pdf" at bounding box center [366, 240] width 128 height 20
click at [333, 241] on link "2025-26 Workers' Compensation Policy - Tonal Systems, Inc..pdf" at bounding box center [365, 240] width 126 height 19
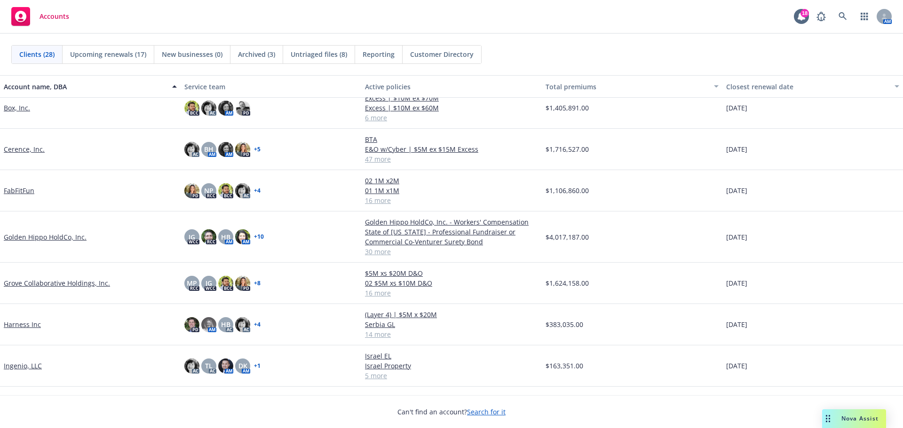
scroll to position [188, 0]
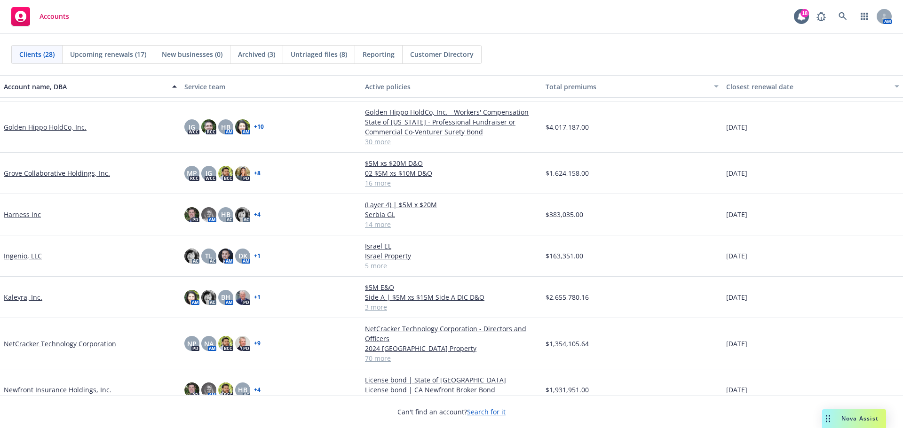
click at [14, 257] on link "Ingenio, LLC" at bounding box center [23, 256] width 38 height 10
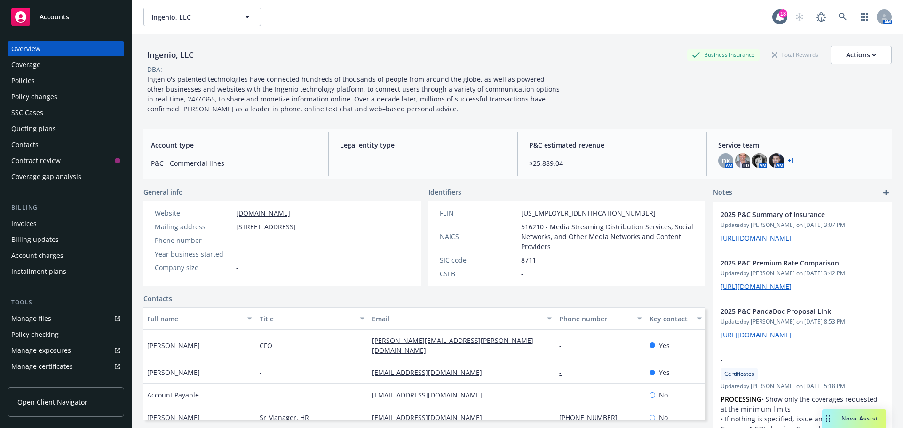
click at [36, 82] on div "Policies" at bounding box center [65, 80] width 109 height 15
